Goal: Information Seeking & Learning: Learn about a topic

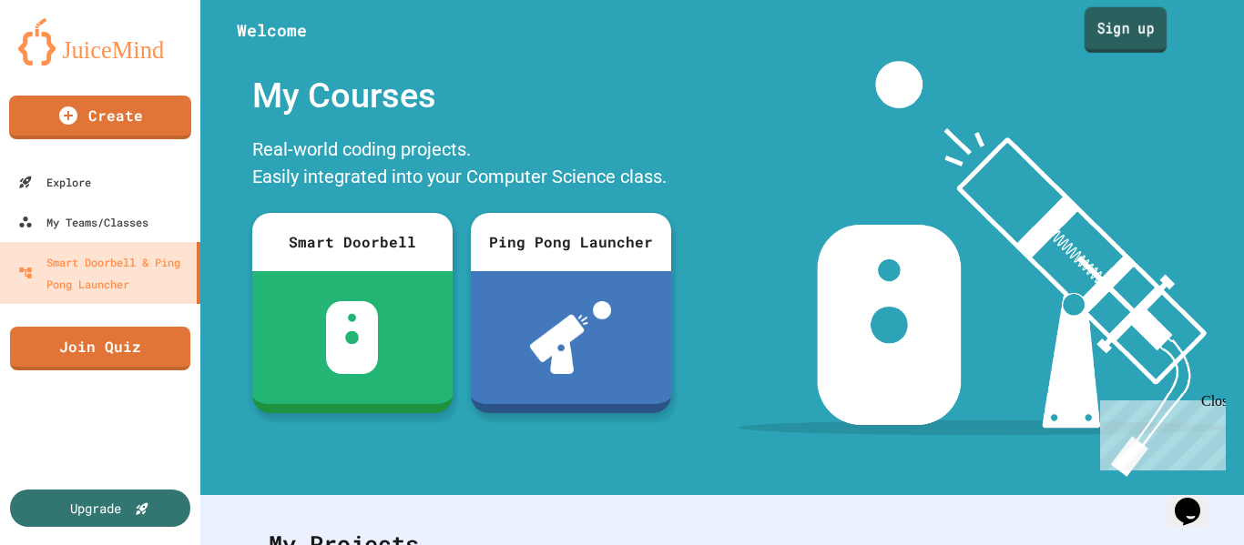
click at [1122, 25] on link "Sign up" at bounding box center [1125, 30] width 83 height 46
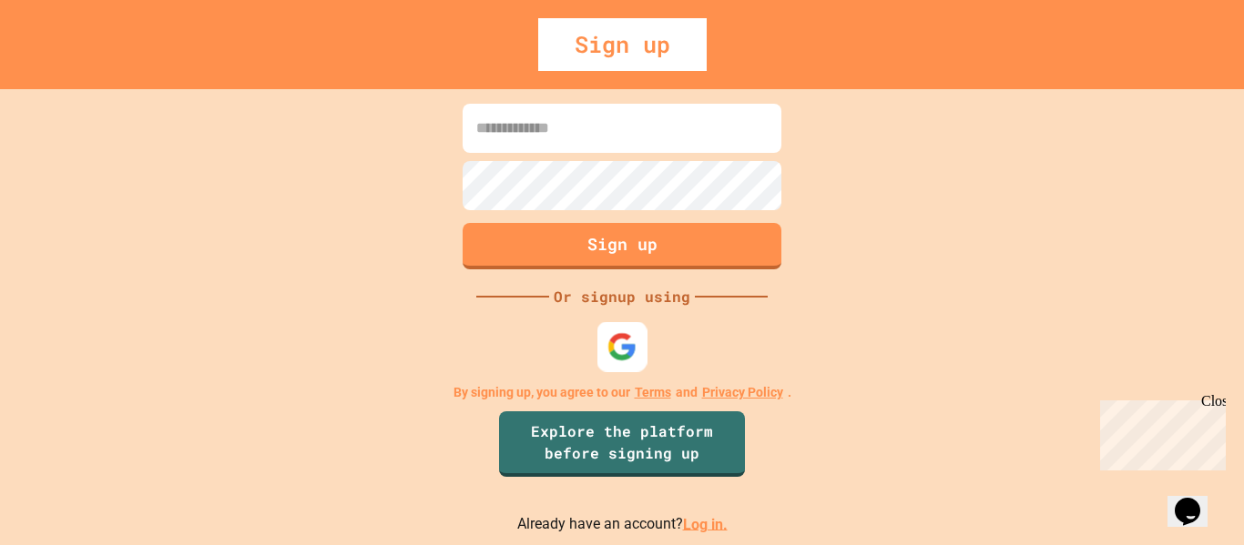
click at [619, 349] on img at bounding box center [622, 346] width 30 height 30
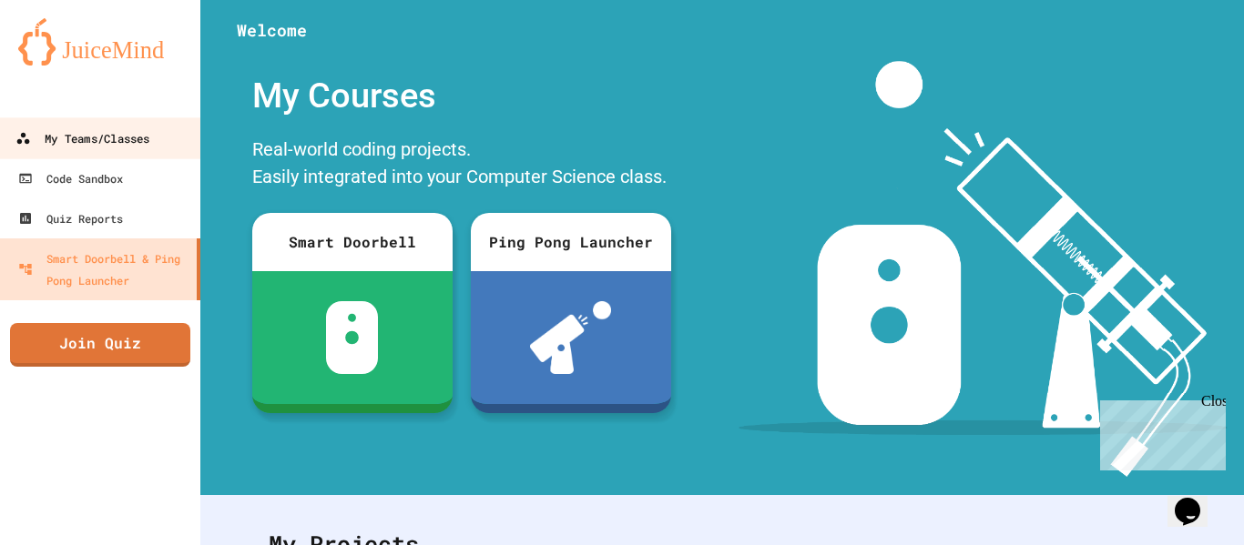
click at [143, 144] on div "My Teams/Classes" at bounding box center [82, 138] width 134 height 23
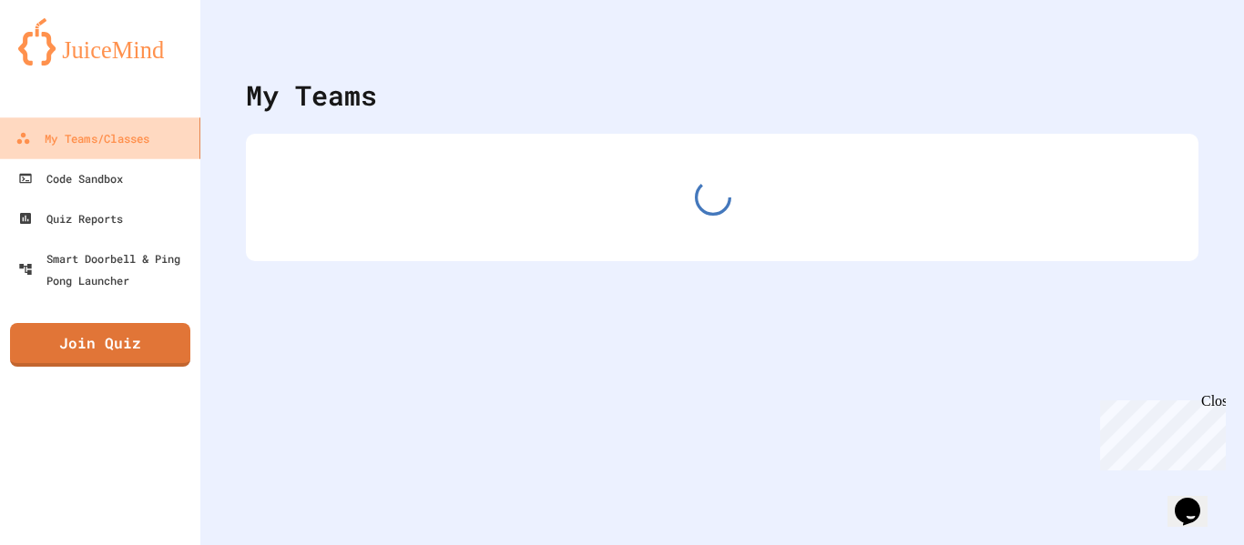
click at [143, 144] on div "My Teams/Classes" at bounding box center [82, 138] width 134 height 23
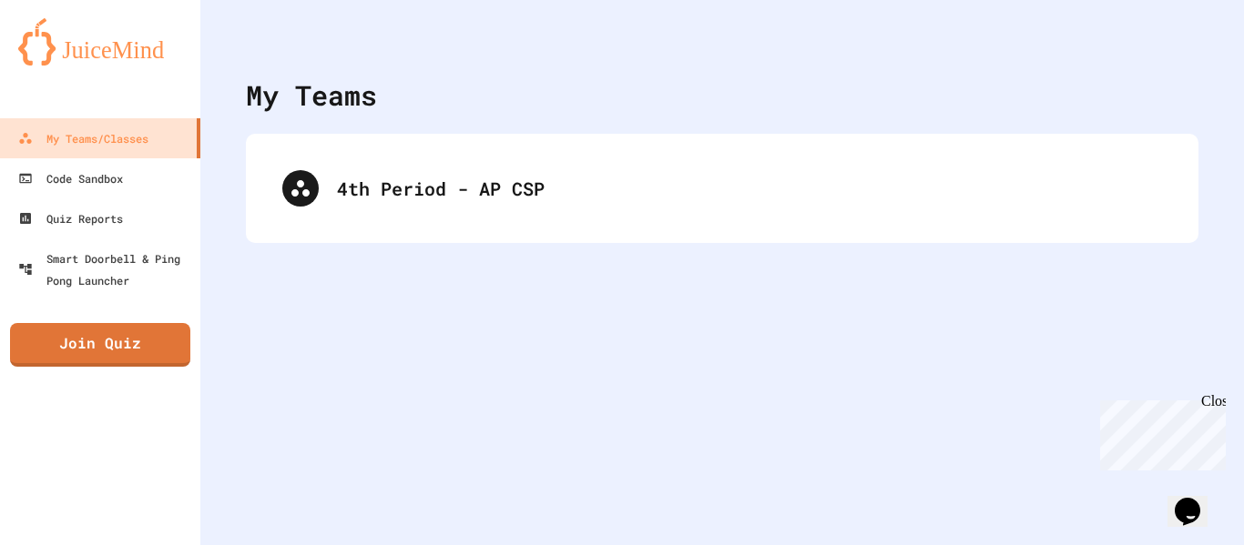
click at [484, 235] on div "4th Period - AP CSP" at bounding box center [722, 188] width 952 height 109
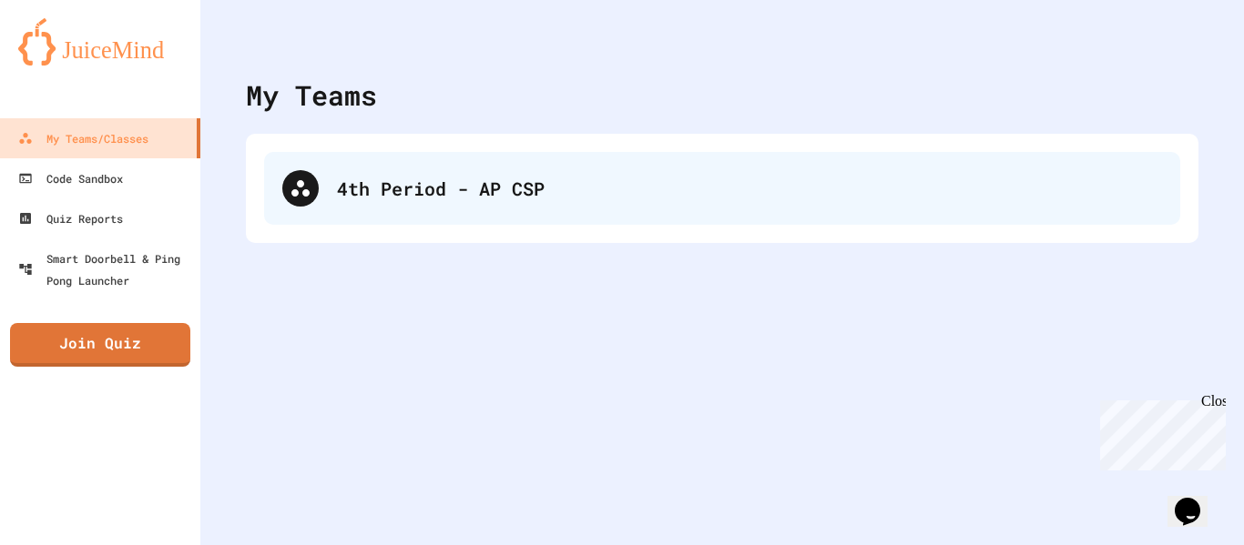
click at [474, 157] on div "4th Period - AP CSP" at bounding box center [722, 188] width 916 height 73
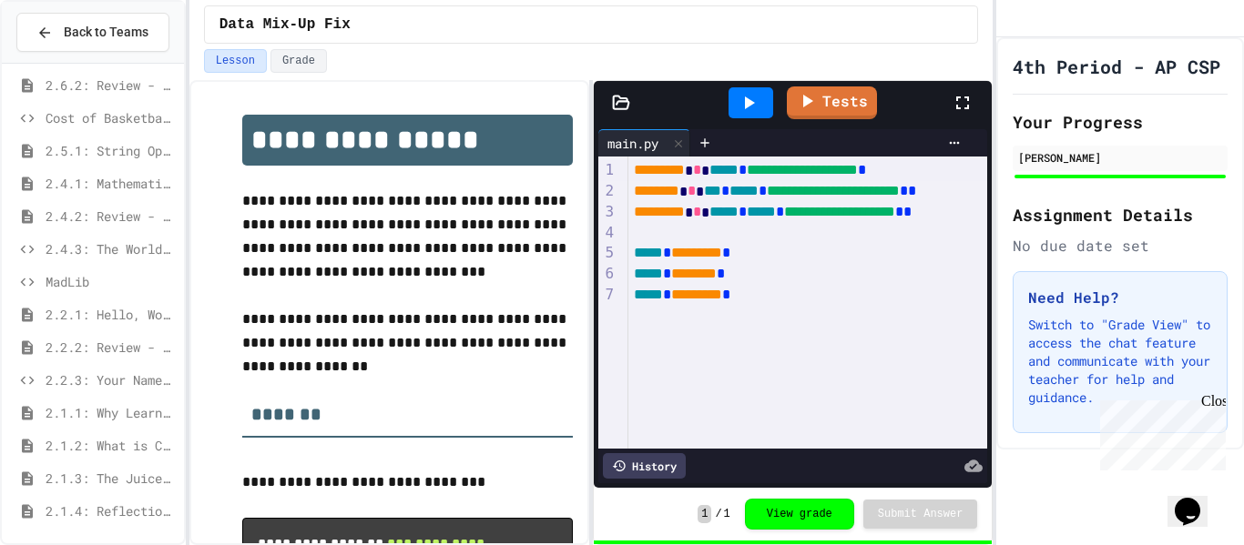
scroll to position [172, 0]
click at [146, 185] on span "2.4.1: Mathematical Operators" at bounding box center [111, 181] width 131 height 19
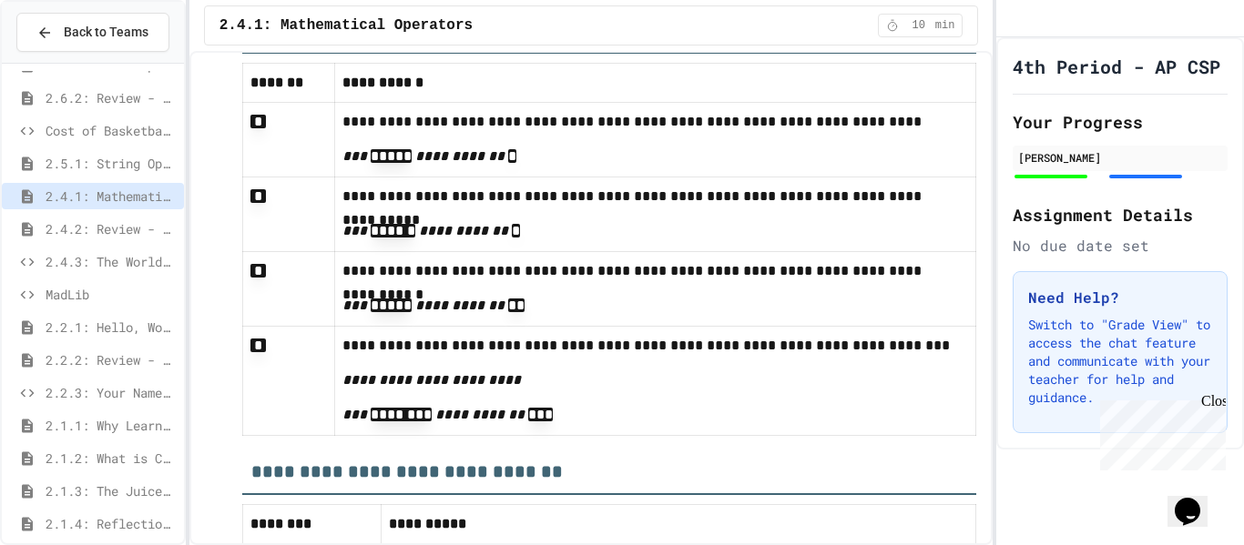
scroll to position [11297, 0]
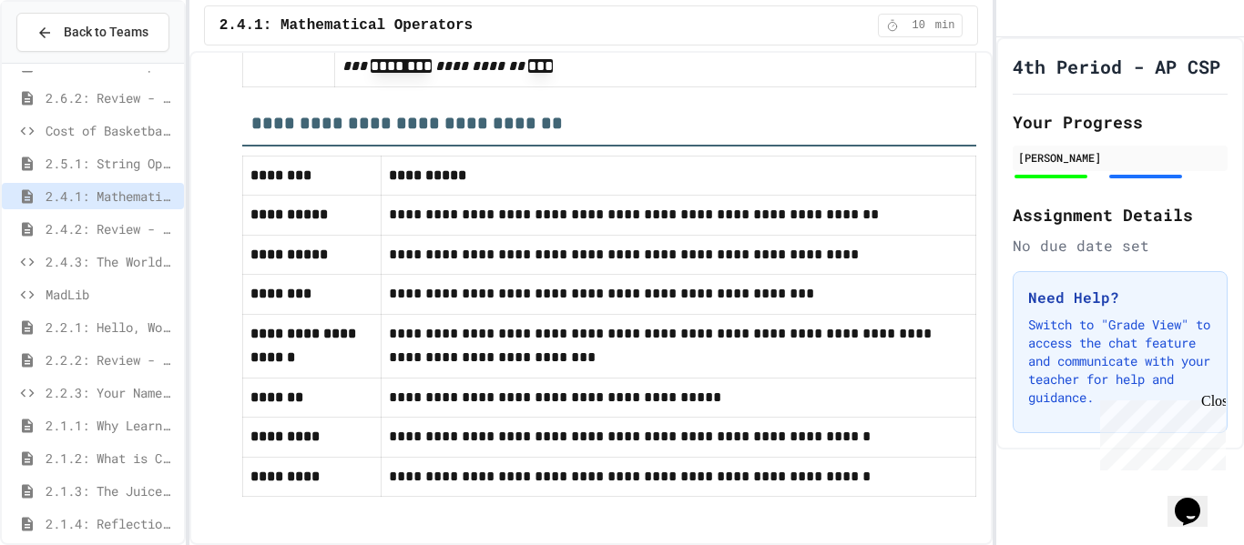
click at [115, 228] on span "2.4.2: Review - Mathematical Operators" at bounding box center [111, 228] width 131 height 19
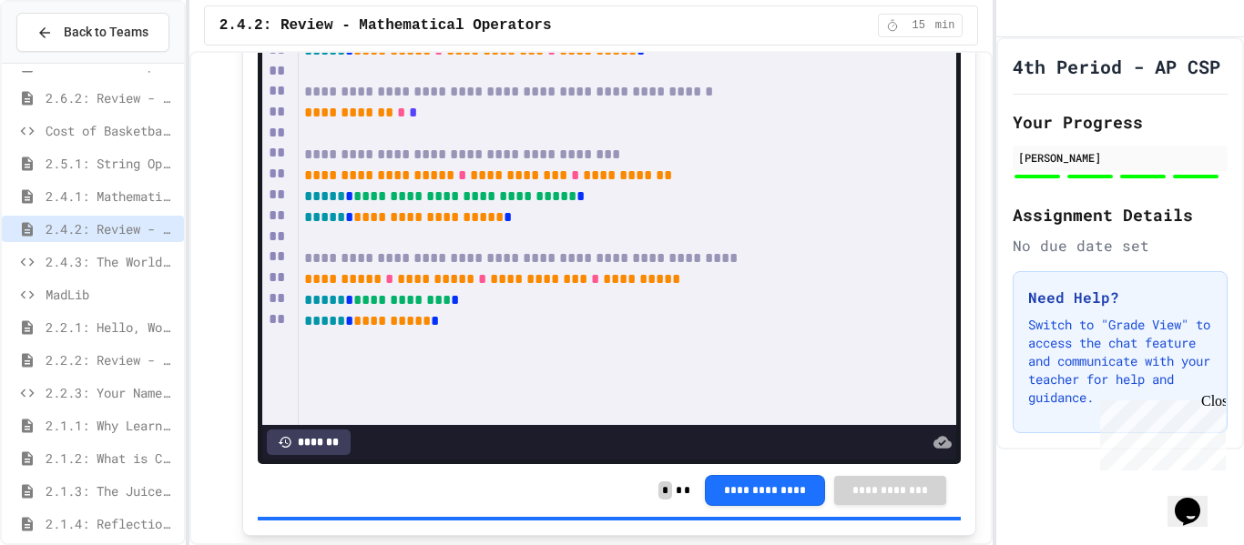
scroll to position [2903, 0]
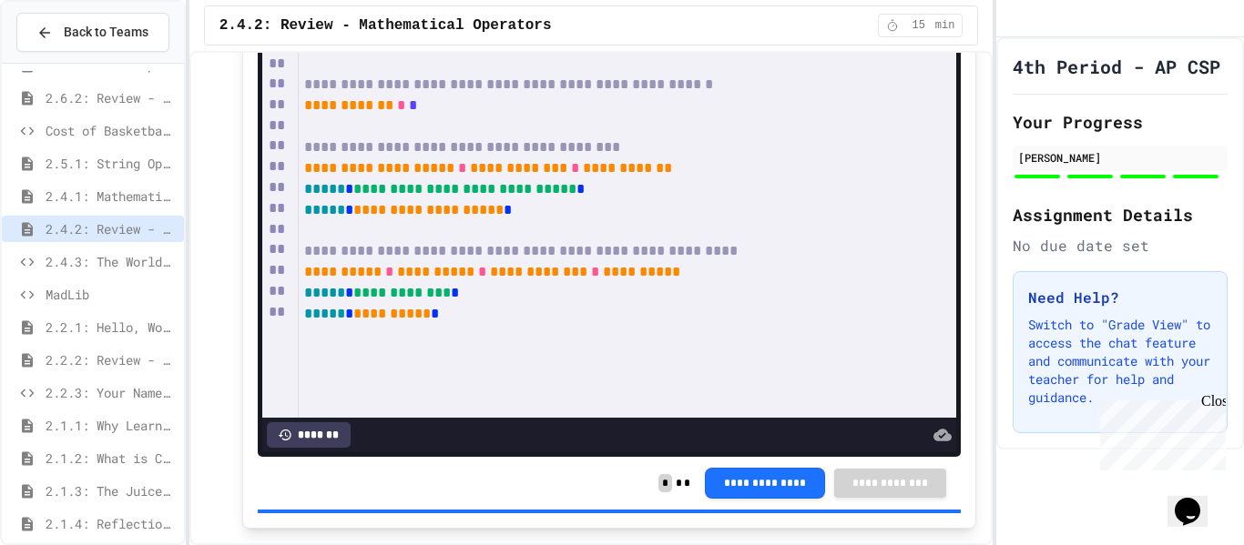
click at [135, 527] on span "2.1.4: Reflection - Evolving Technology" at bounding box center [111, 523] width 131 height 19
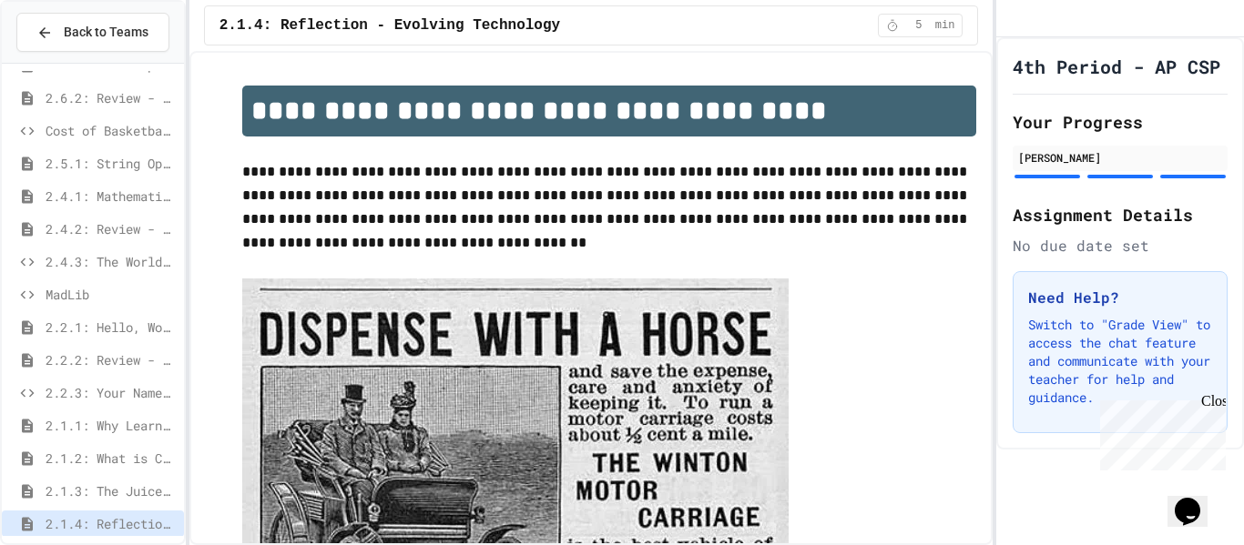
scroll to position [172, 0]
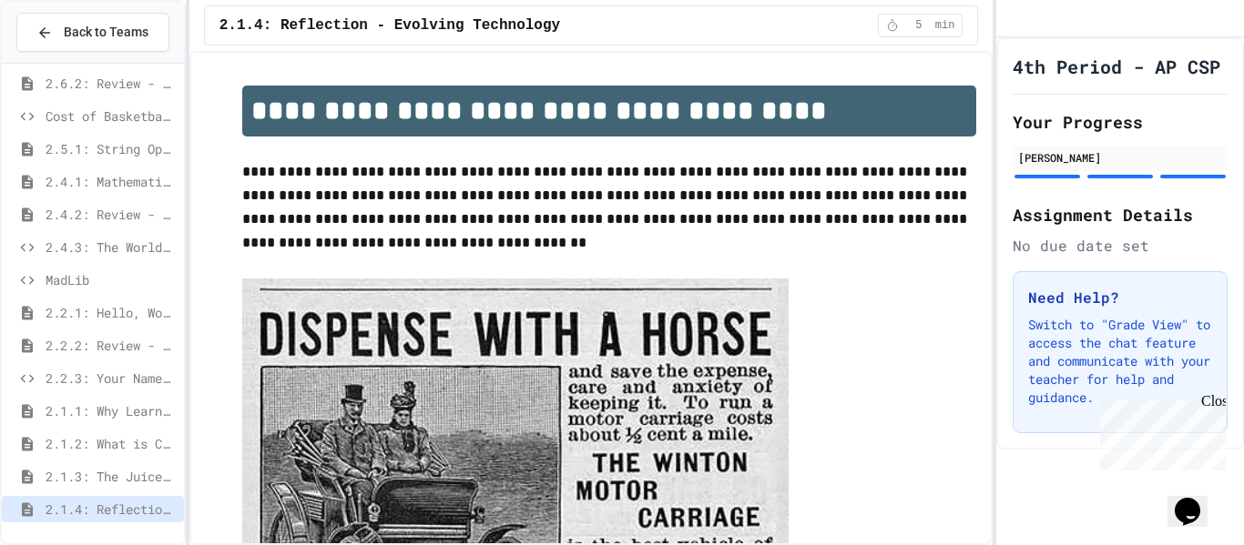
click at [155, 473] on span "2.1.3: The JuiceMind IDE" at bounding box center [111, 476] width 131 height 19
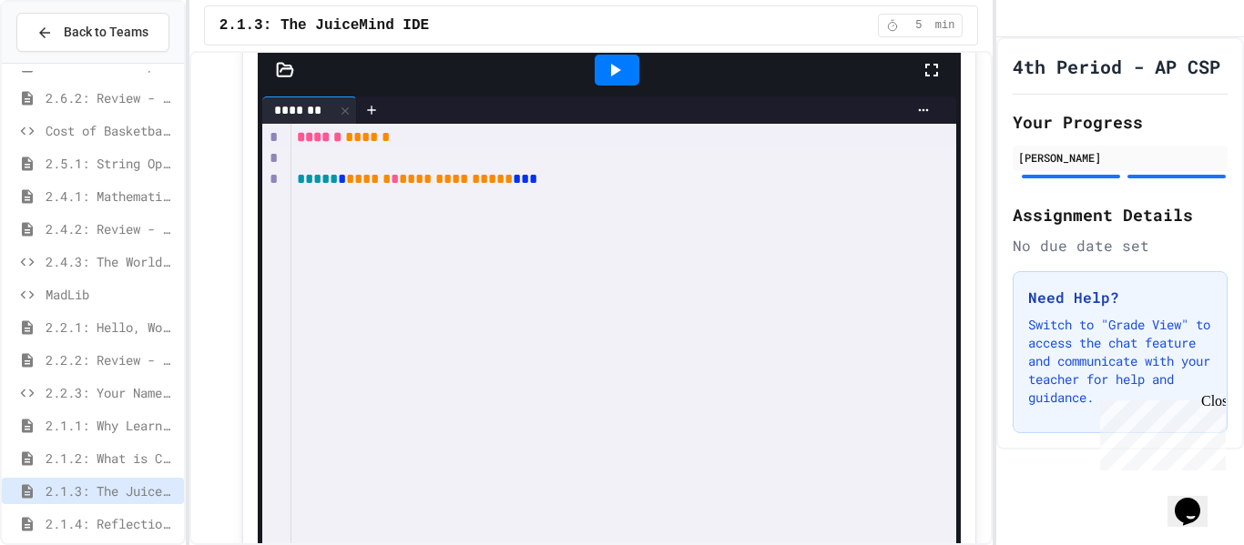
scroll to position [515, 0]
click at [121, 360] on span "2.2.2: Review - Hello, World!" at bounding box center [111, 359] width 131 height 19
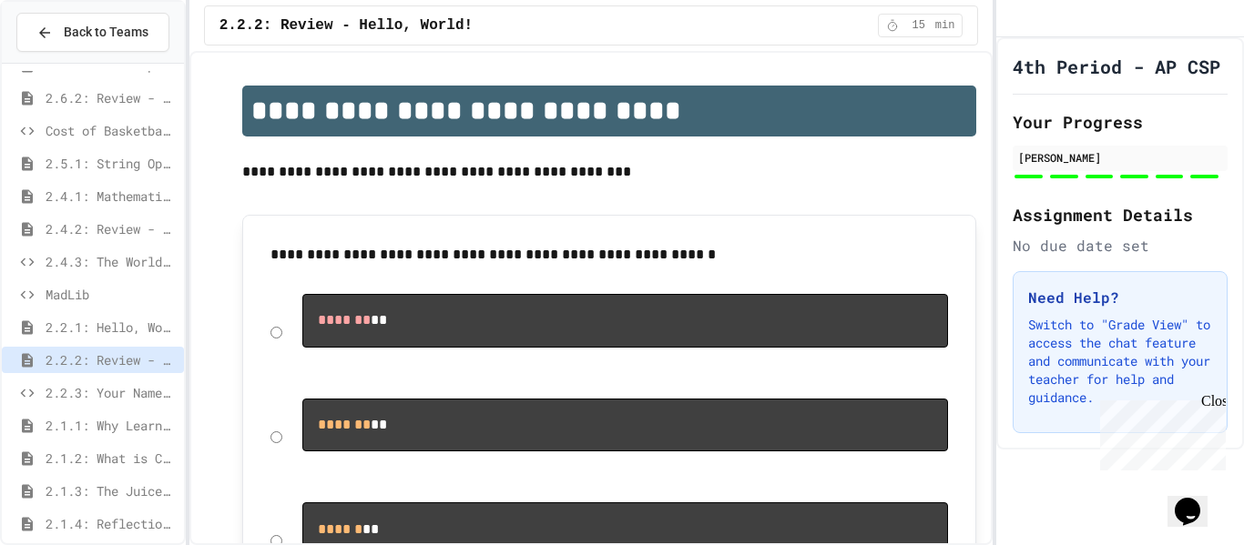
click at [125, 392] on span "2.2.3: Your Name and Favorite Movie" at bounding box center [111, 392] width 131 height 19
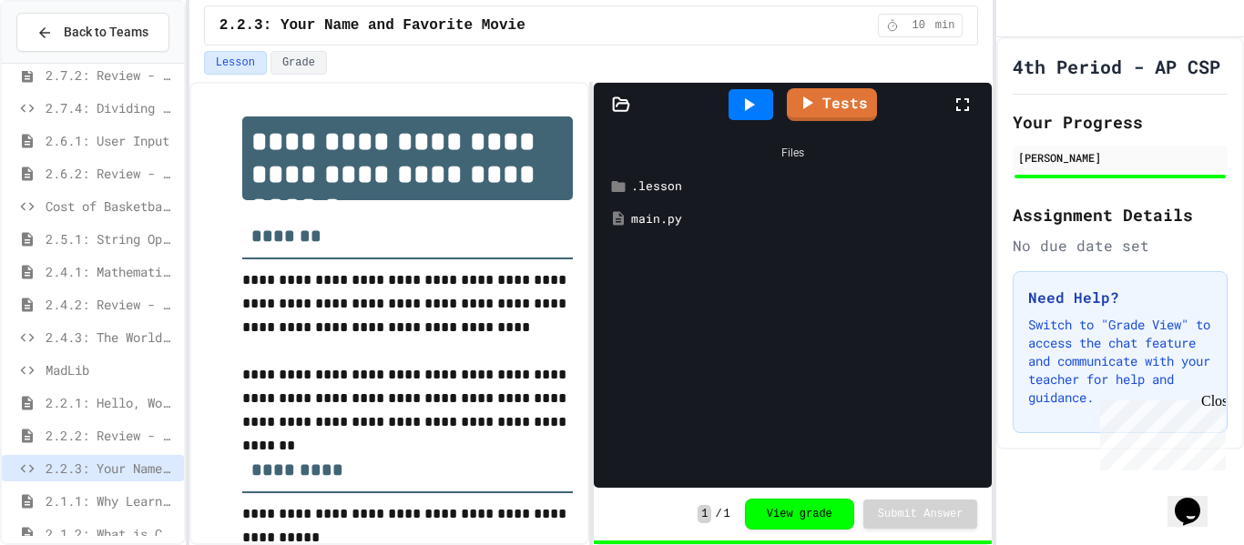
scroll to position [75, 0]
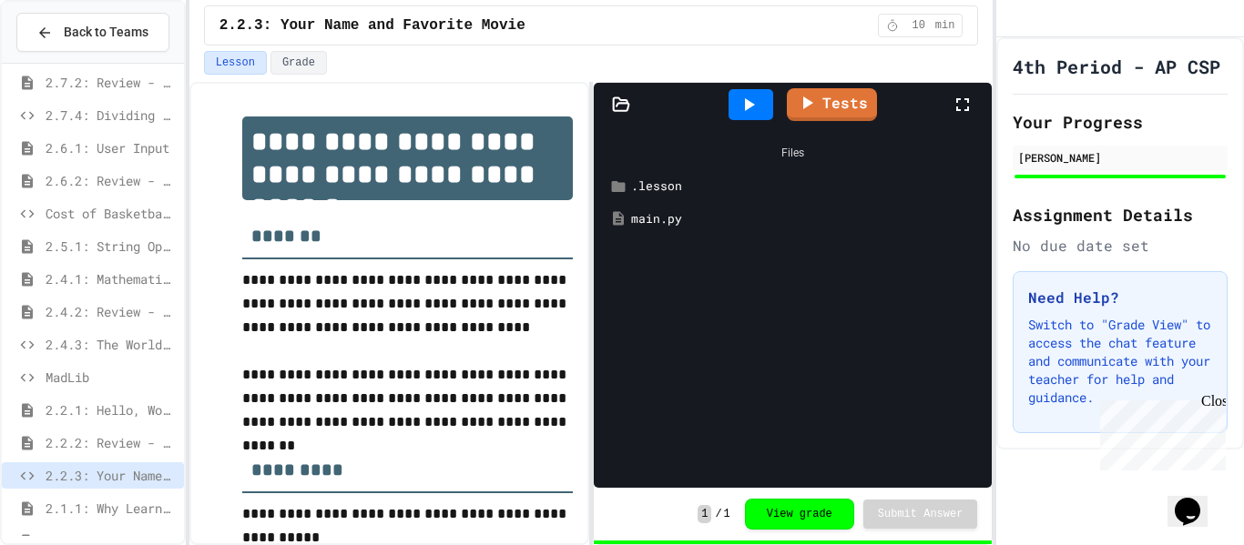
click at [138, 143] on span "2.6.1: User Input" at bounding box center [111, 147] width 131 height 19
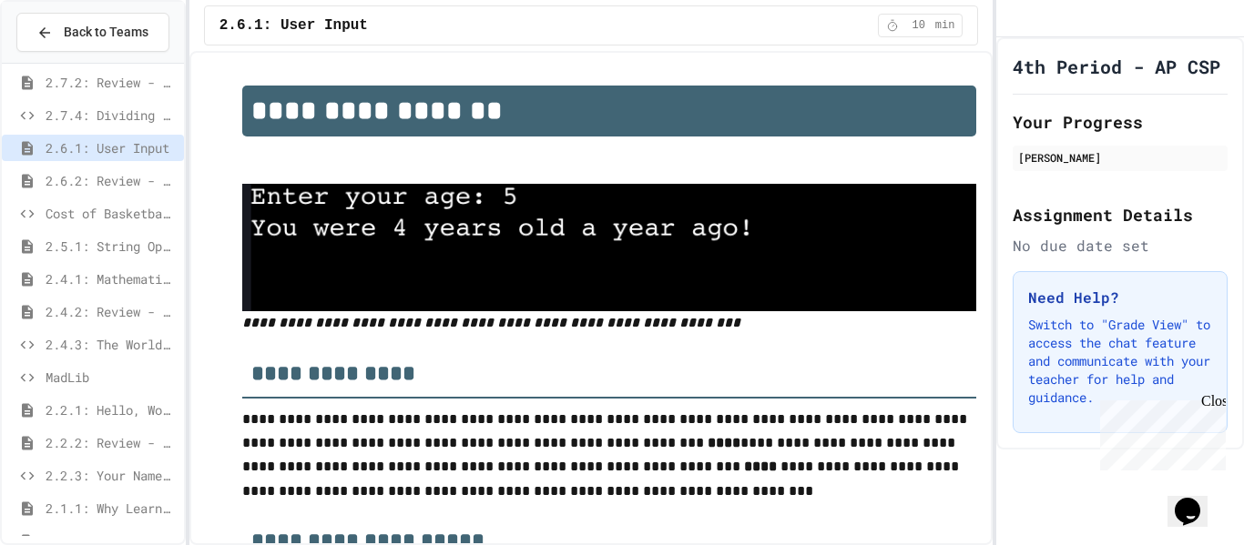
click at [132, 251] on span "2.5.1: String Operators" at bounding box center [111, 246] width 131 height 19
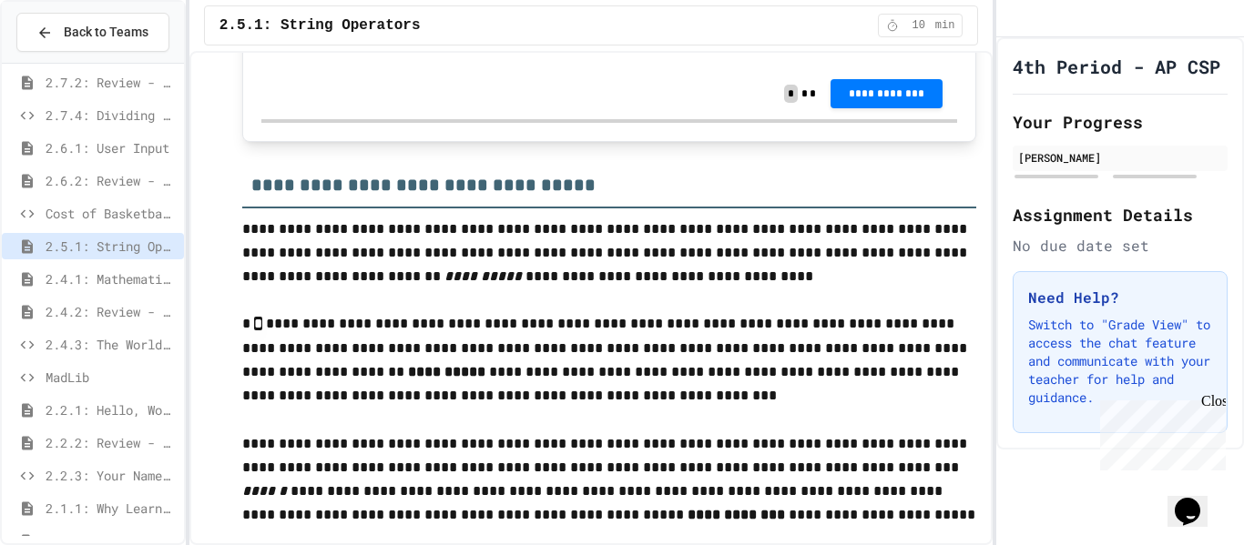
scroll to position [3008, 0]
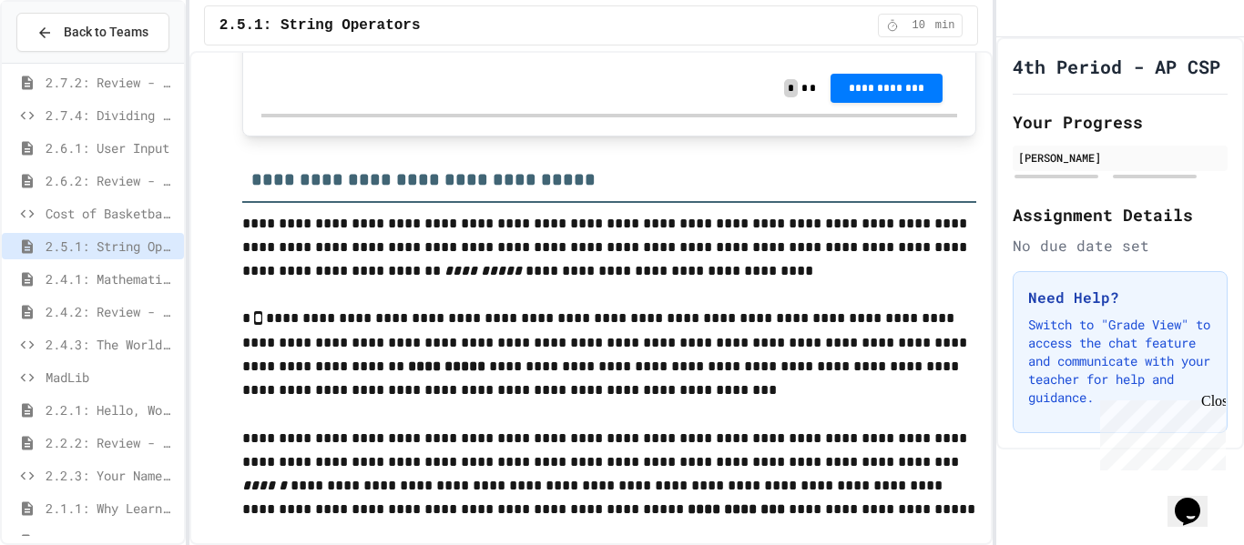
click at [113, 338] on span "2.4.3: The World's Worst [PERSON_NAME] Market" at bounding box center [111, 344] width 131 height 19
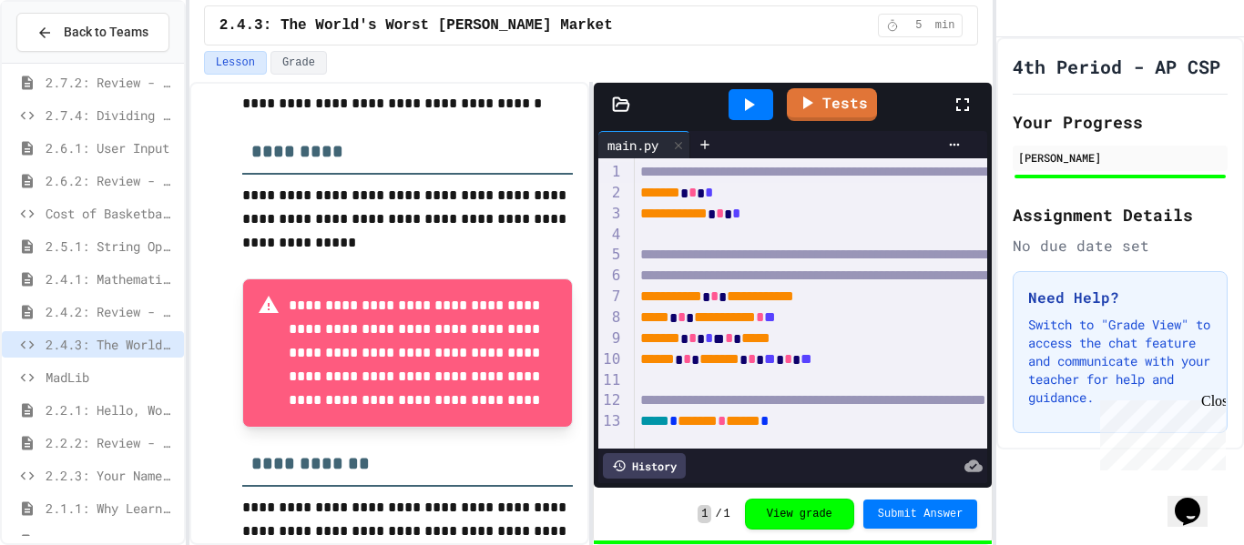
scroll to position [857, 0]
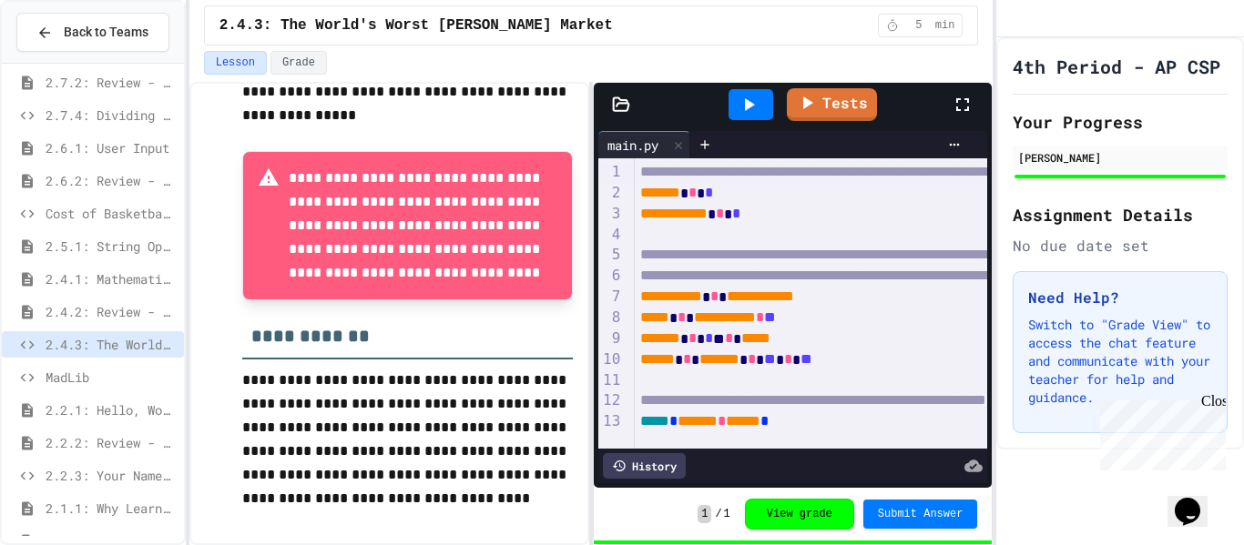
click at [117, 382] on span "MadLib" at bounding box center [111, 377] width 131 height 19
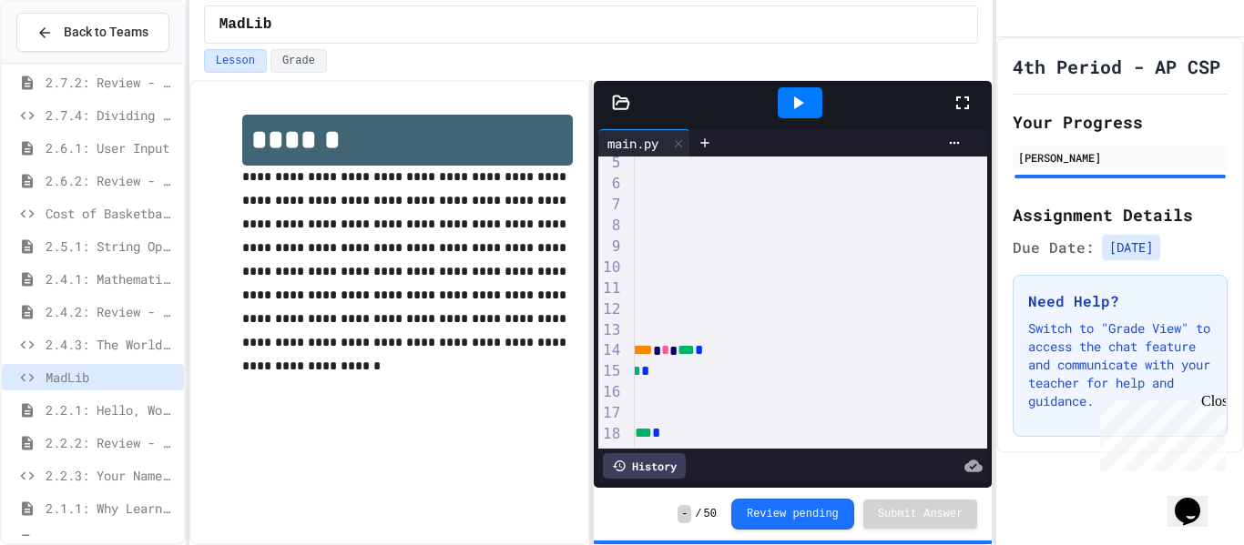
scroll to position [90, 0]
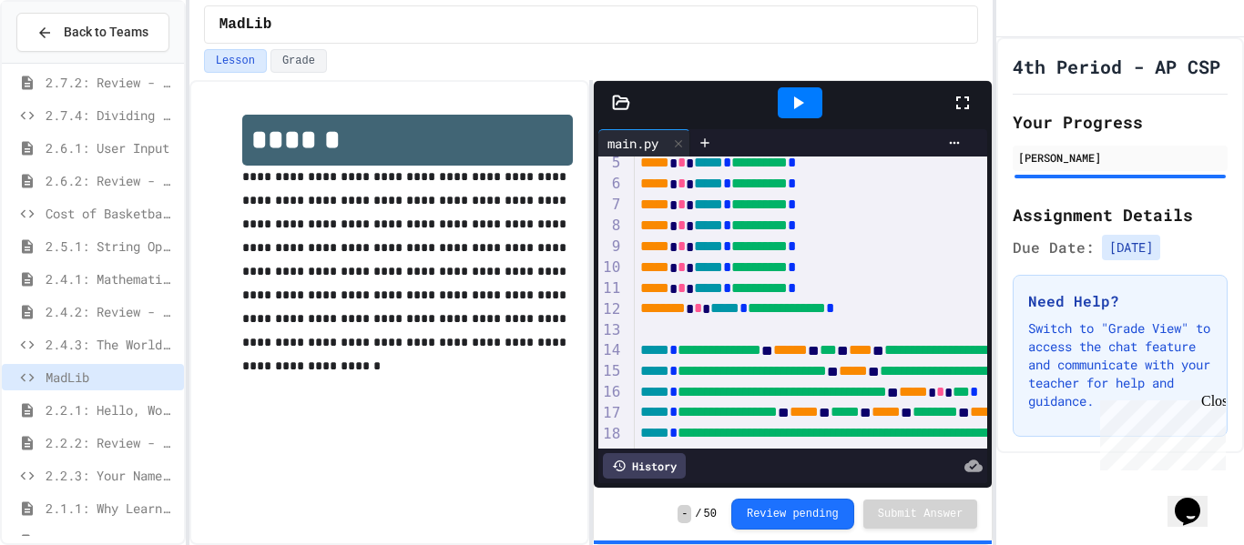
click at [148, 417] on span "2.2.1: Hello, World!" at bounding box center [111, 410] width 131 height 19
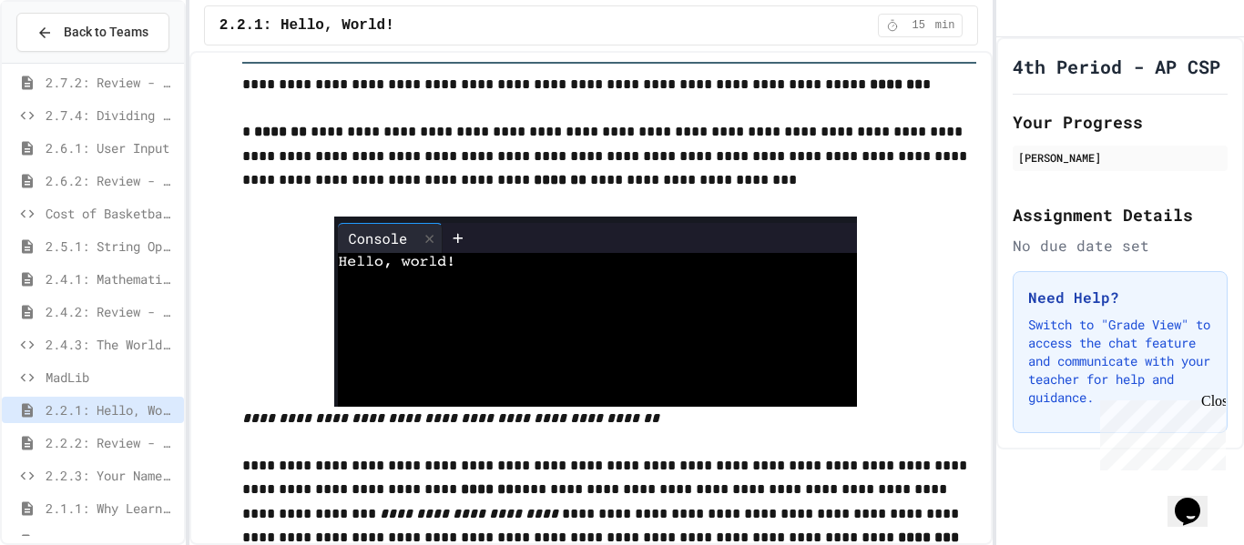
scroll to position [206, 0]
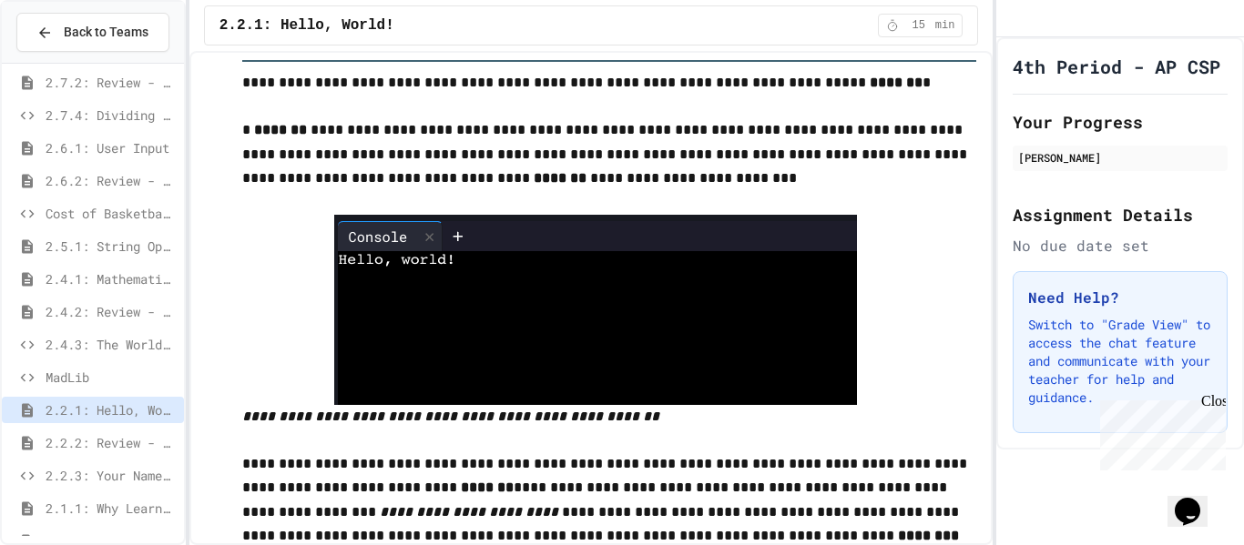
click at [120, 451] on span "2.2.2: Review - Hello, World!" at bounding box center [111, 442] width 131 height 19
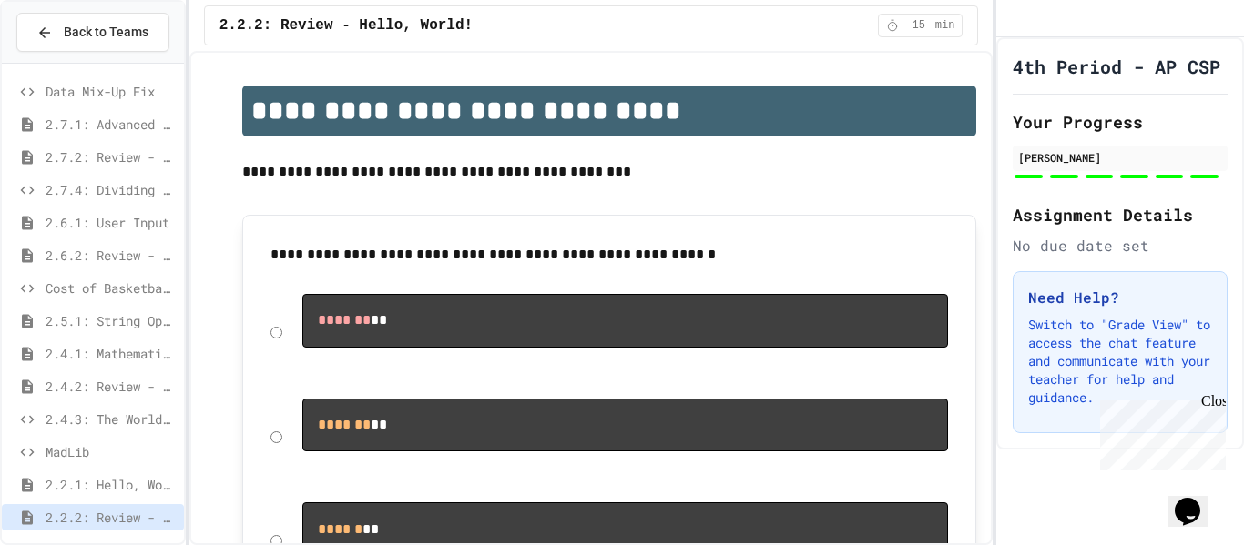
scroll to position [172, 0]
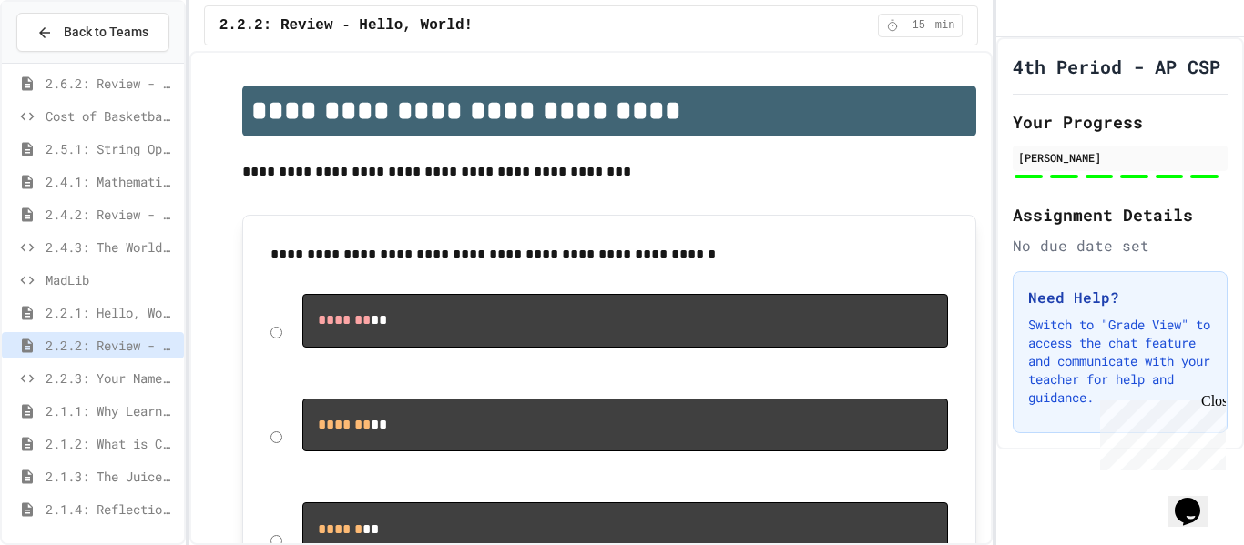
click at [112, 441] on span "2.1.2: What is Code?" at bounding box center [111, 443] width 131 height 19
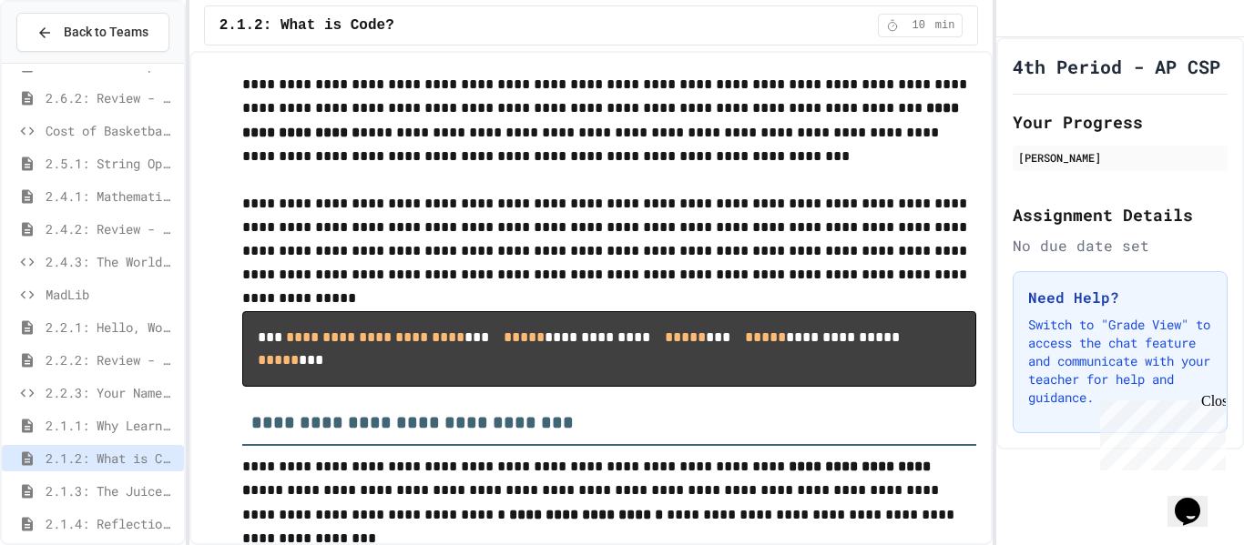
scroll to position [3986, 0]
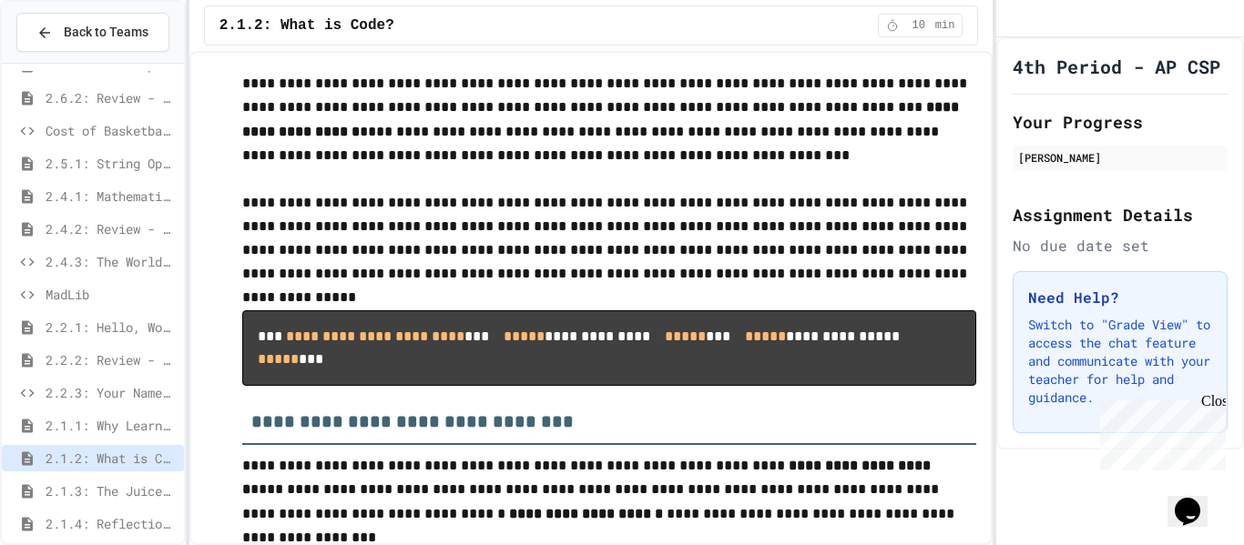
click at [136, 434] on span "2.1.1: Why Learn to Program?" at bounding box center [111, 425] width 131 height 19
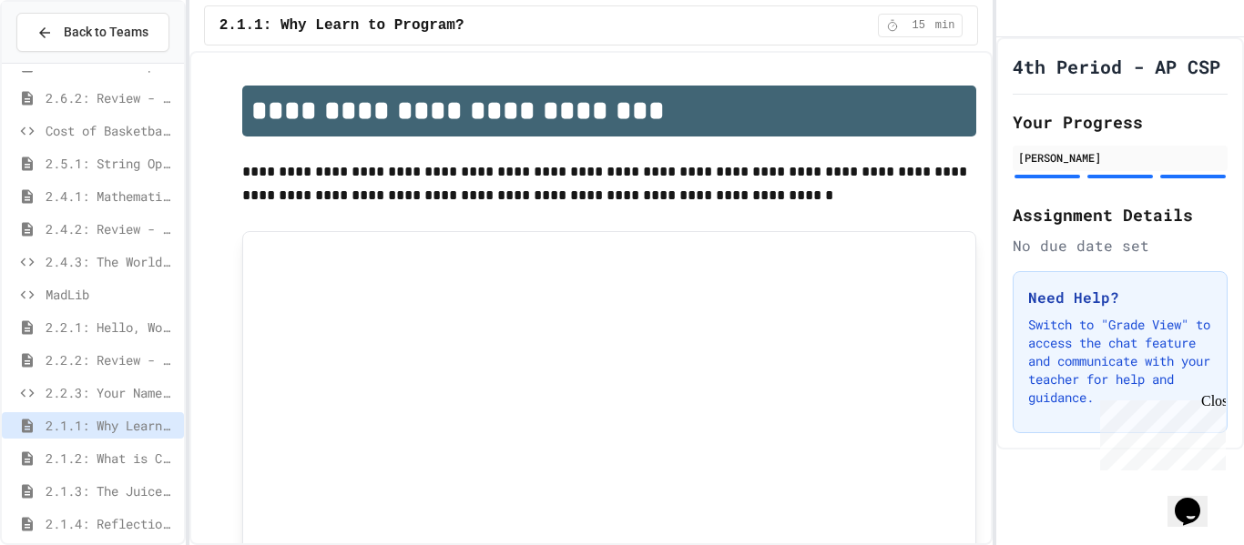
click at [141, 385] on span "2.2.3: Your Name and Favorite Movie" at bounding box center [111, 392] width 131 height 19
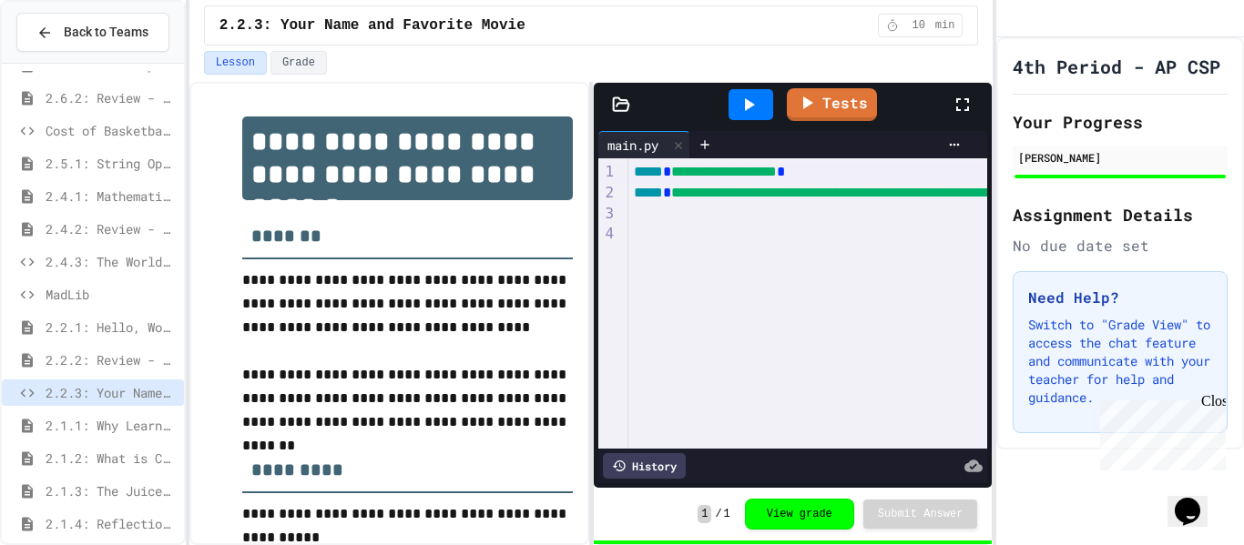
click at [113, 360] on span "2.2.2: Review - Hello, World!" at bounding box center [111, 359] width 131 height 19
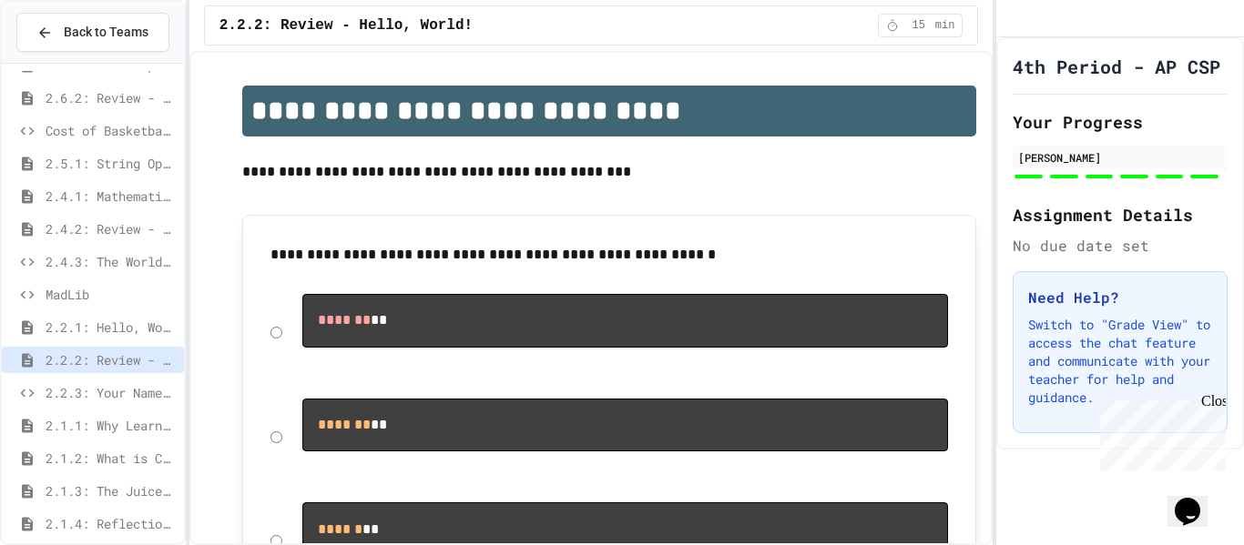
click at [126, 335] on span "2.2.1: Hello, World!" at bounding box center [111, 327] width 131 height 19
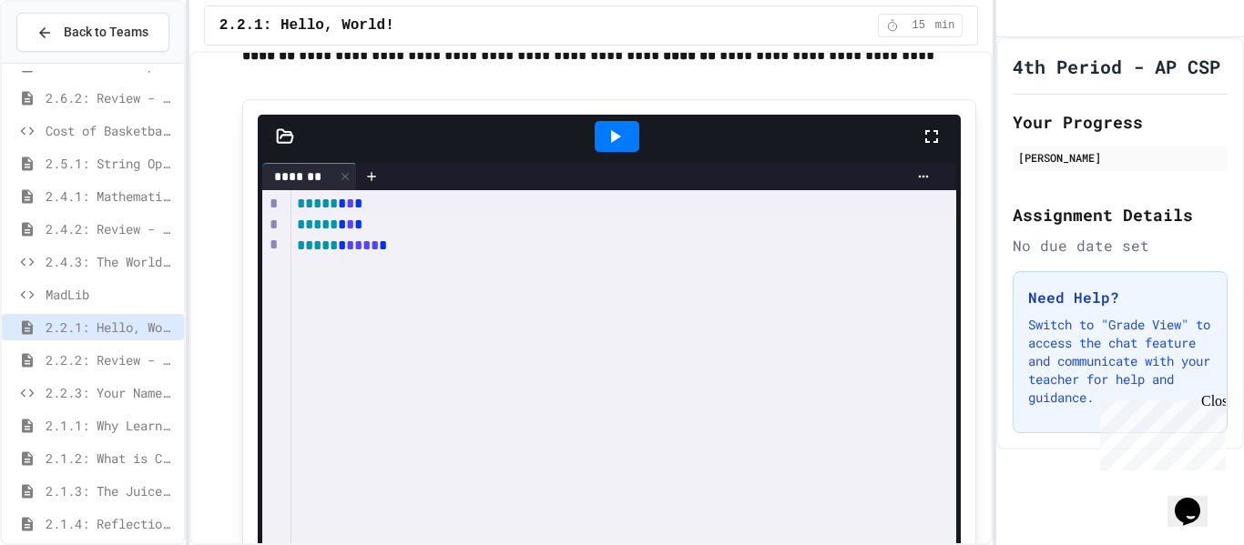
scroll to position [4615, 0]
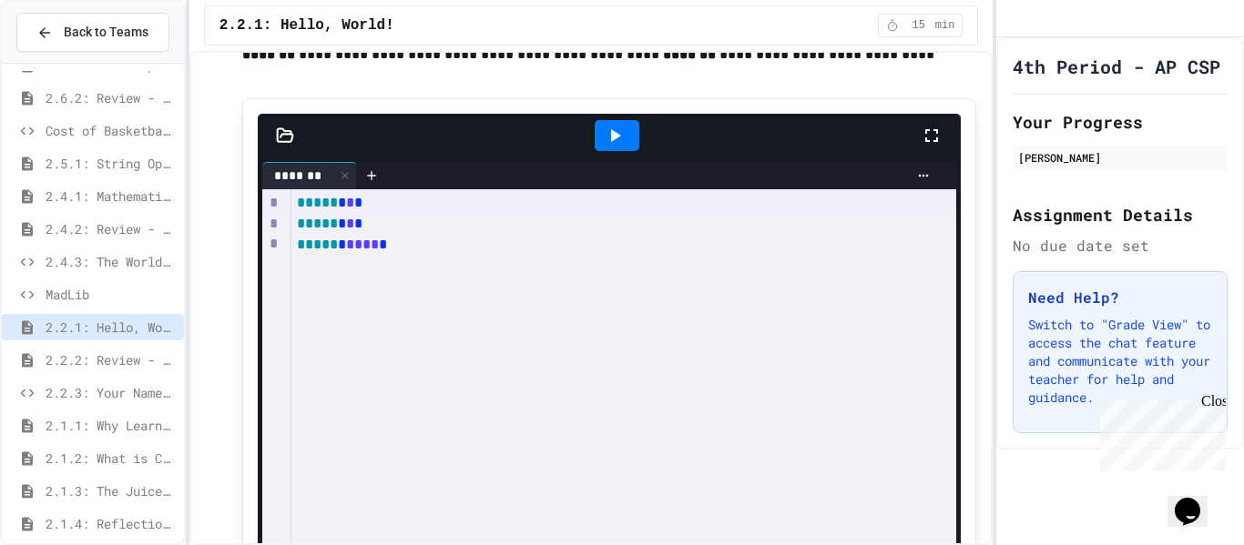
click at [607, 138] on icon at bounding box center [615, 136] width 22 height 22
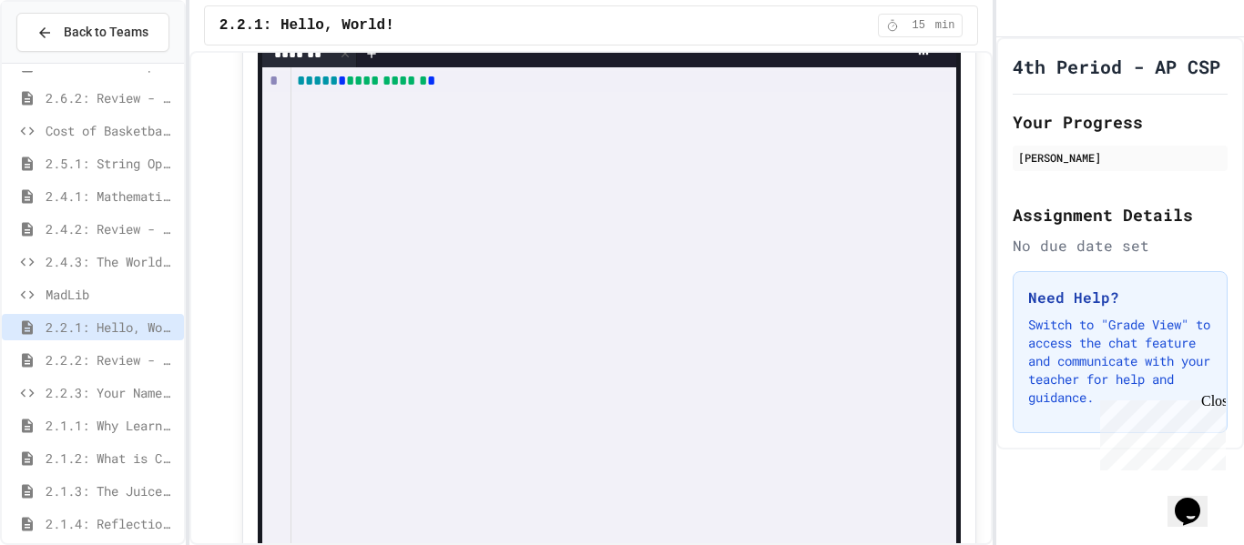
scroll to position [7316, 0]
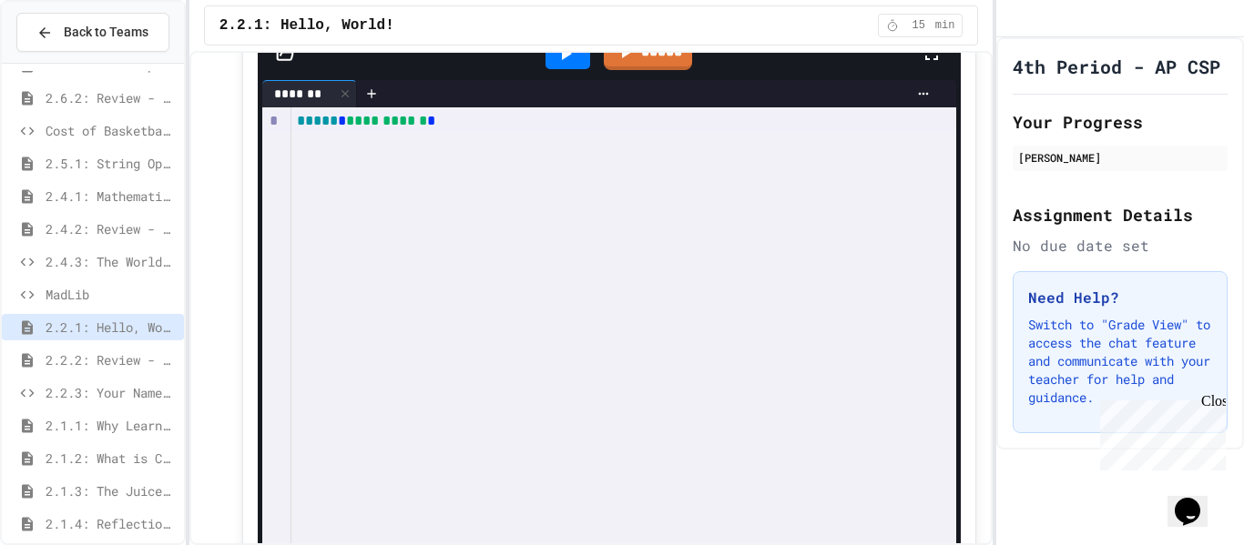
click at [574, 67] on div at bounding box center [567, 53] width 45 height 31
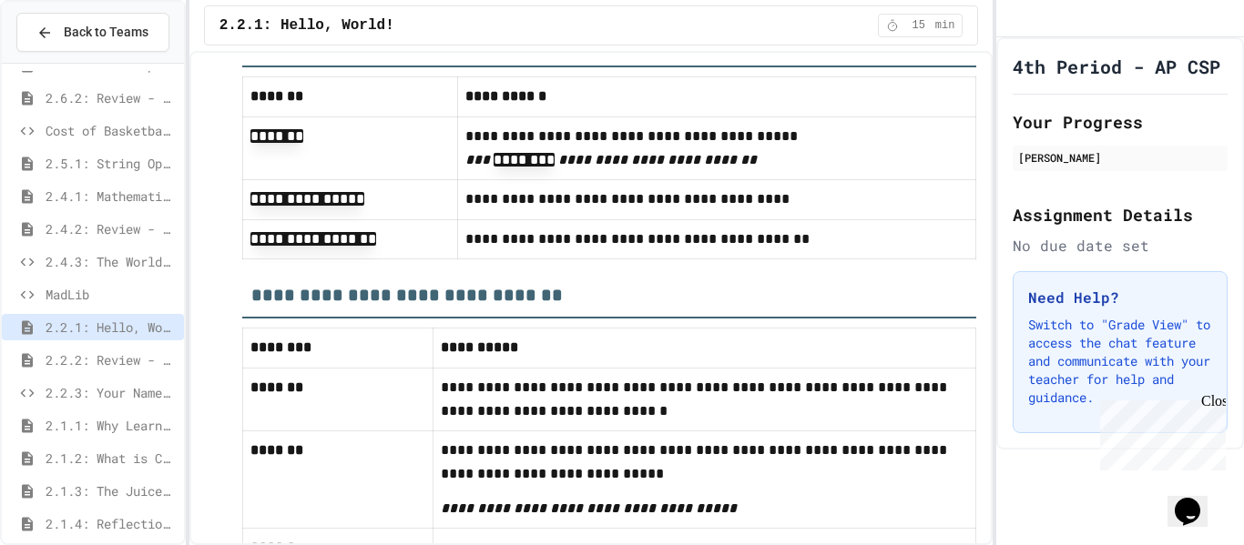
scroll to position [9601, 0]
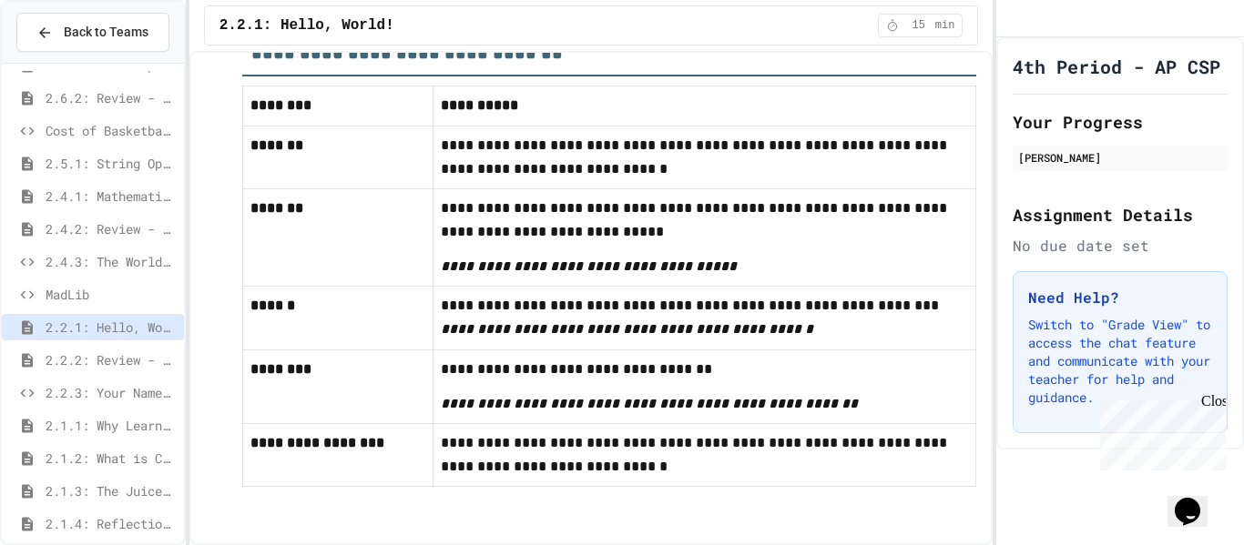
click at [150, 262] on span "2.4.3: The World's Worst [PERSON_NAME] Market" at bounding box center [111, 261] width 131 height 19
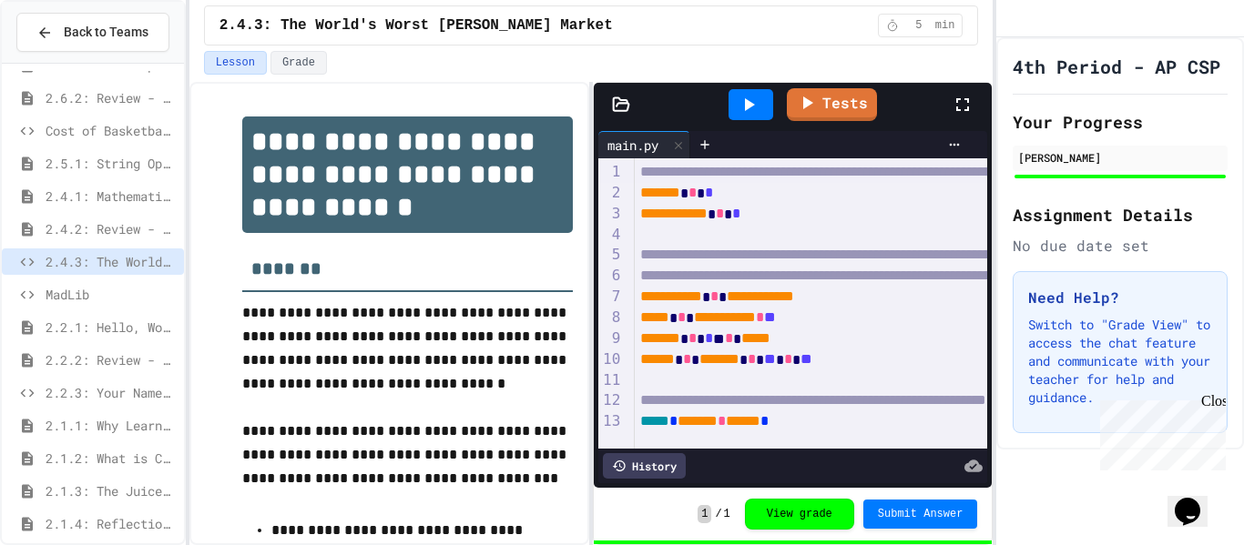
click at [151, 223] on span "2.4.2: Review - Mathematical Operators" at bounding box center [111, 228] width 131 height 19
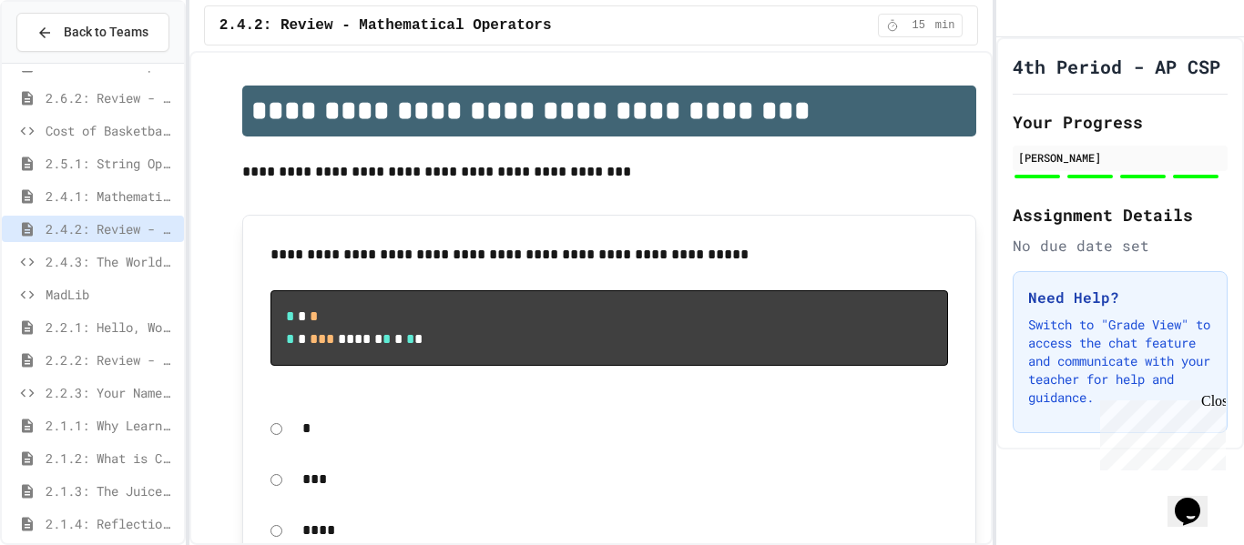
click at [145, 176] on div "2.5.1: String Operators" at bounding box center [93, 163] width 182 height 26
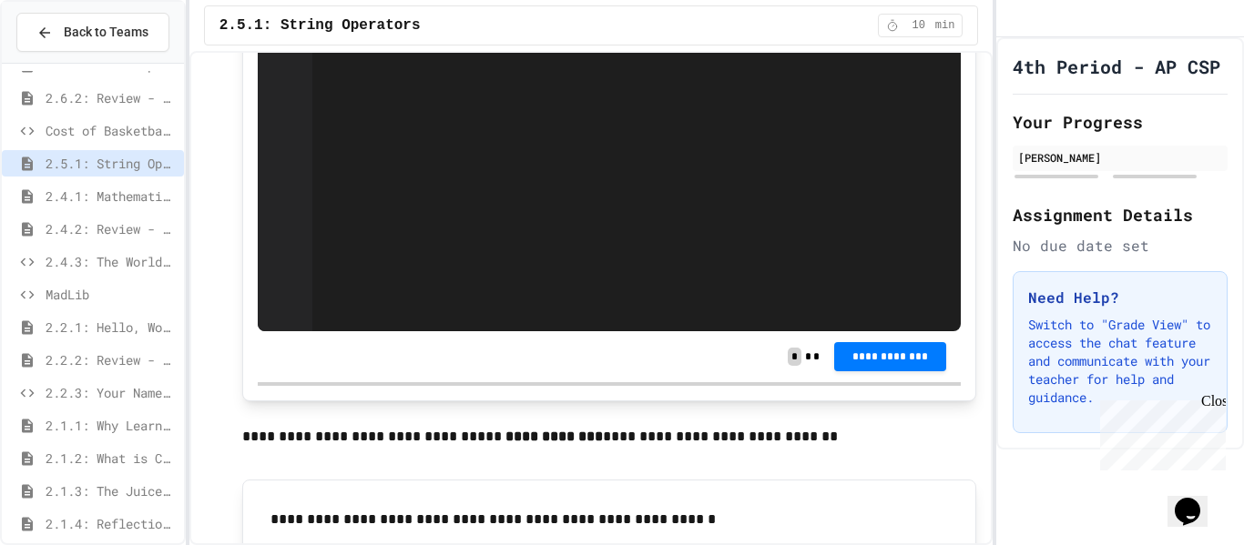
scroll to position [1476, 0]
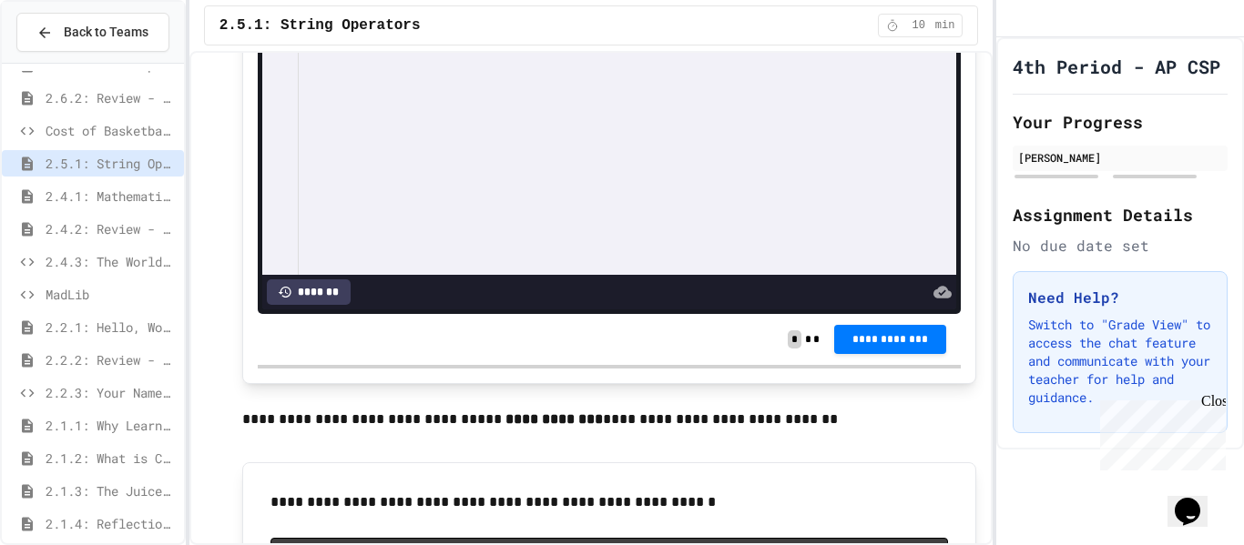
click at [132, 195] on span "2.4.1: Mathematical Operators" at bounding box center [111, 196] width 131 height 19
